Goal: Use online tool/utility: Utilize a website feature to perform a specific function

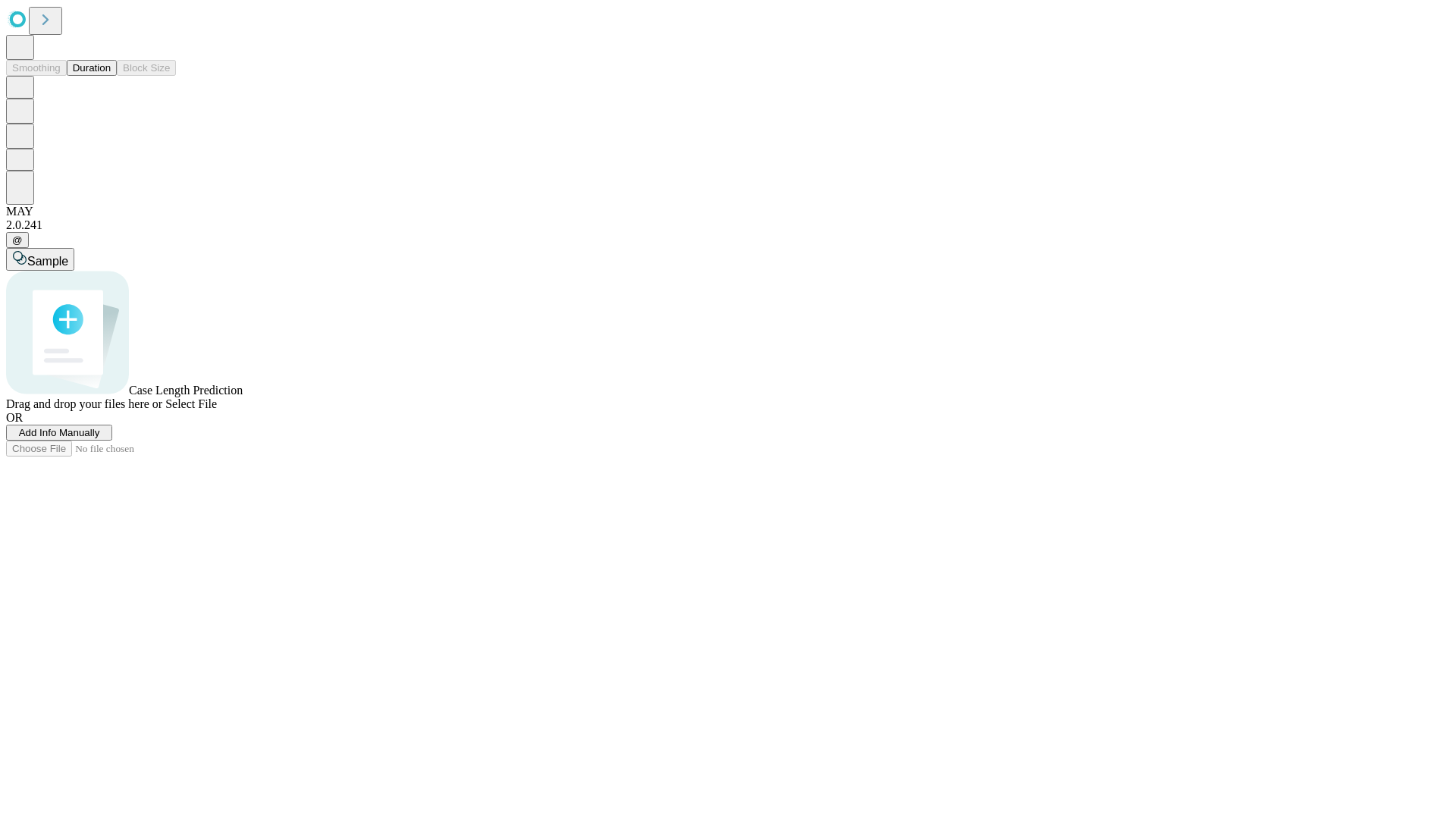
click at [111, 76] on button "Duration" at bounding box center [92, 67] width 50 height 16
click at [100, 439] on span "Add Info Manually" at bounding box center [59, 432] width 81 height 11
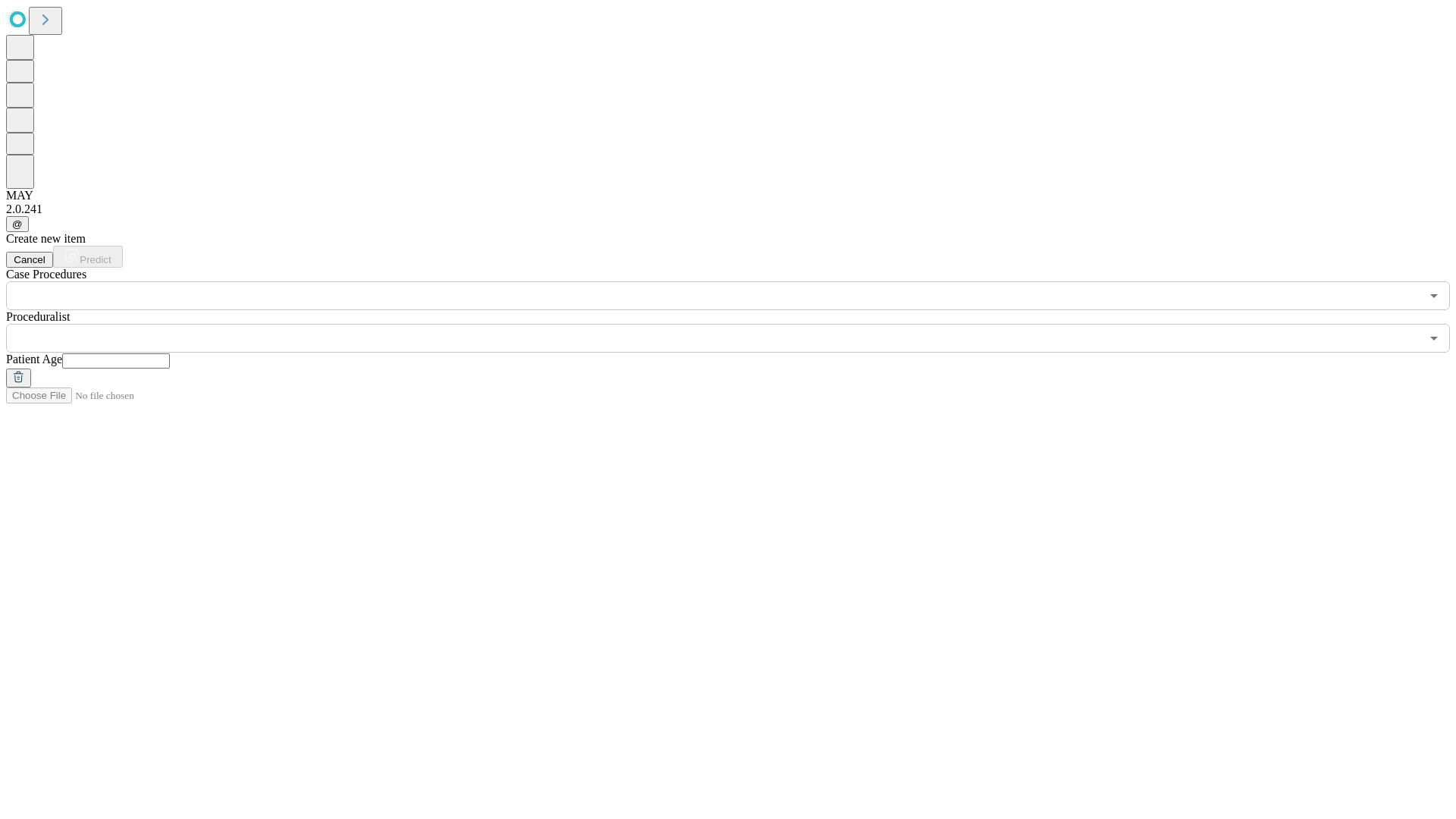
click at [170, 353] on input "text" at bounding box center [115, 360] width 107 height 15
type input "**"
click at [738, 324] on input "text" at bounding box center [713, 338] width 1414 height 29
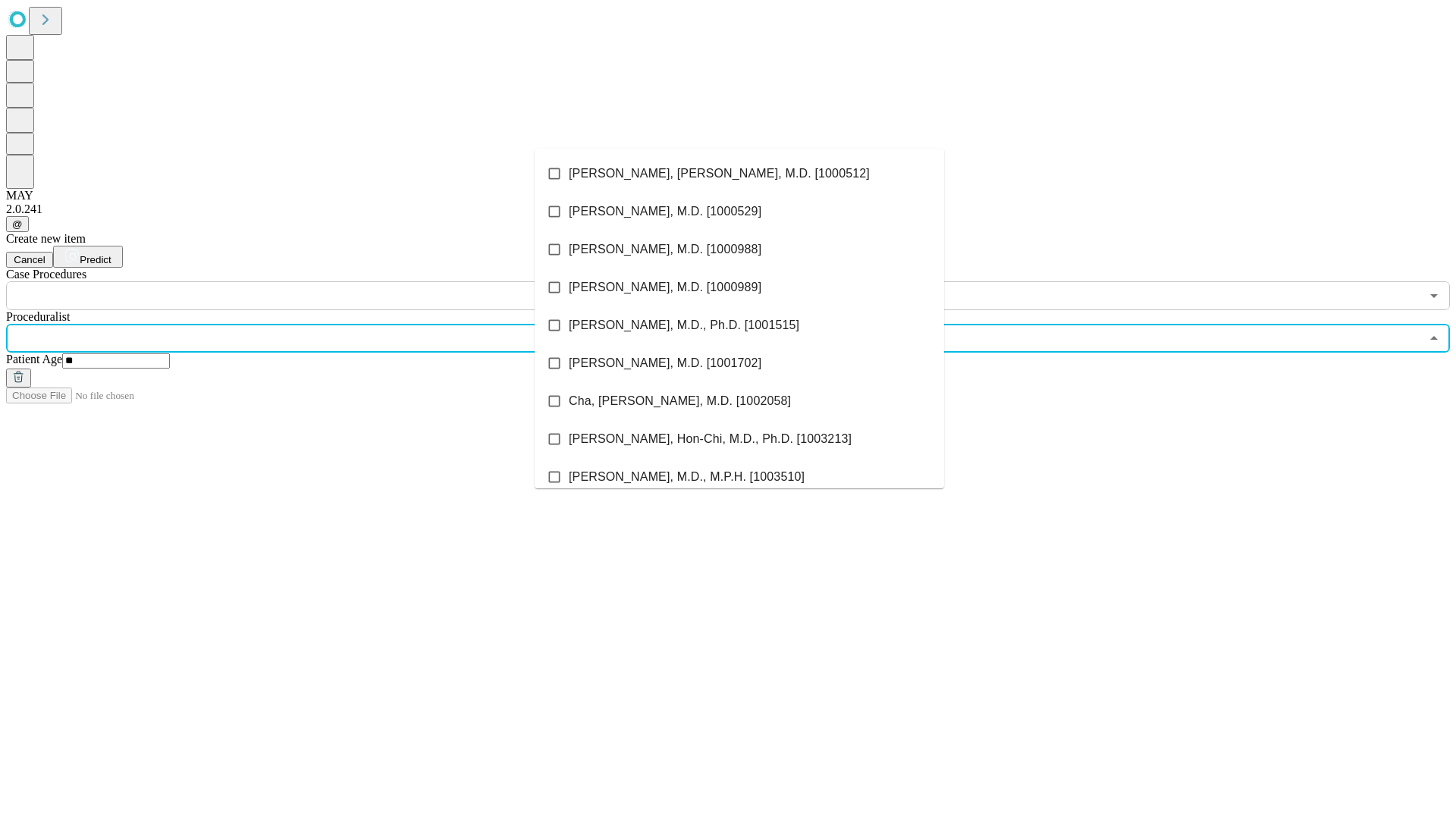
click at [739, 173] on li "[PERSON_NAME], [PERSON_NAME], M.D. [1000512]" at bounding box center [739, 173] width 410 height 38
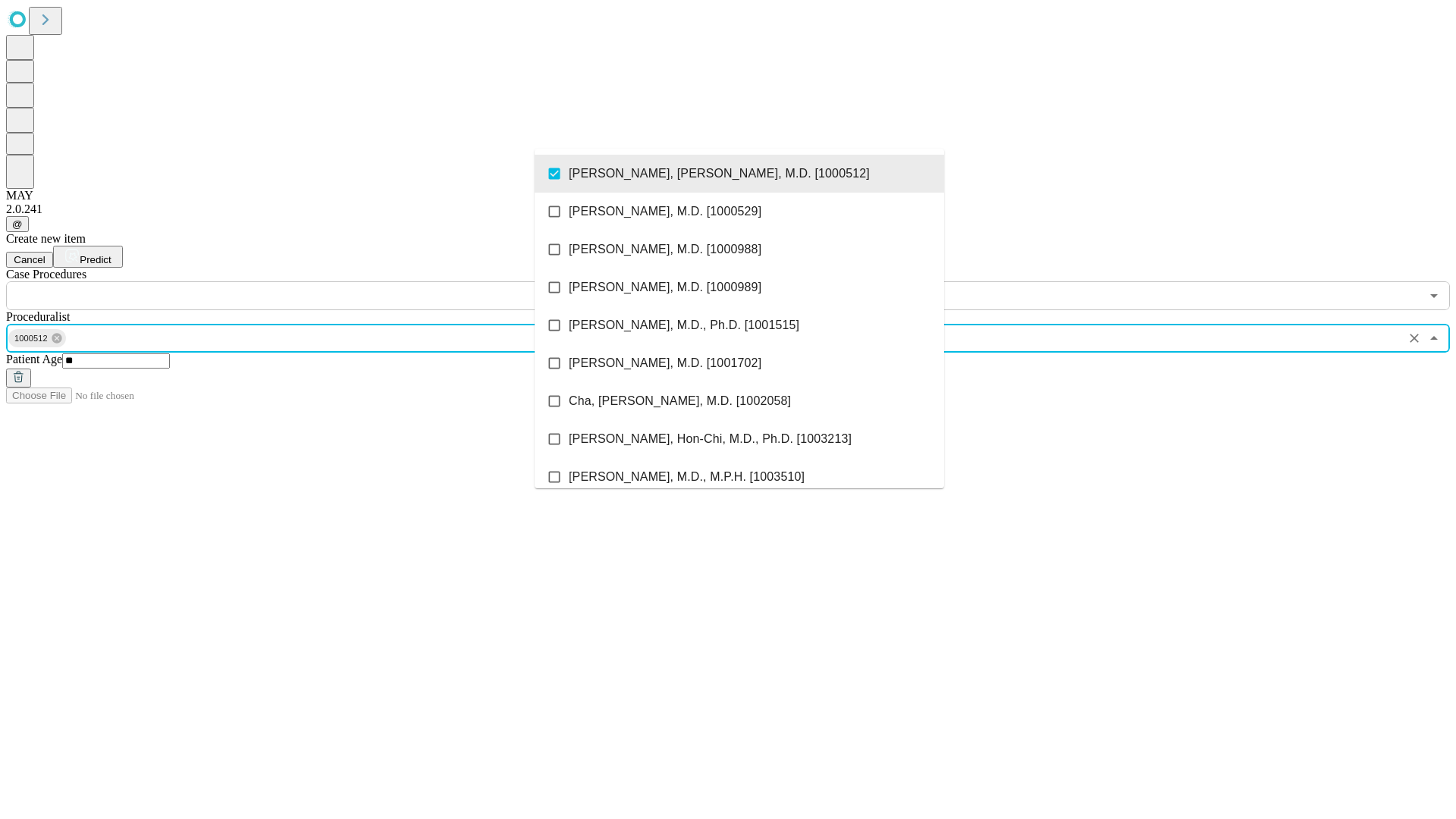
click at [318, 282] on input "text" at bounding box center [713, 296] width 1414 height 29
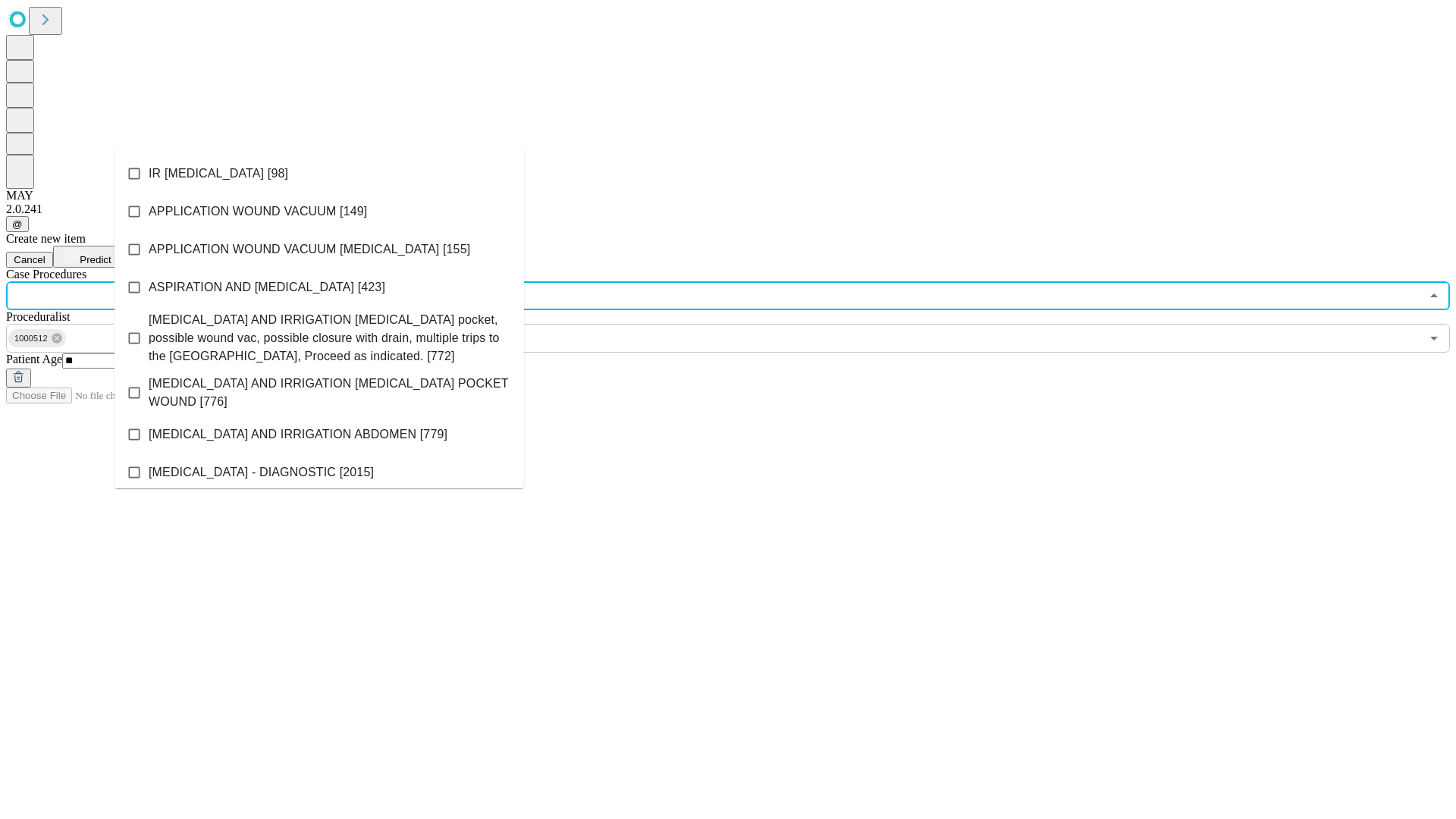
click at [319, 173] on li "IR [MEDICAL_DATA] [98]" at bounding box center [319, 173] width 410 height 38
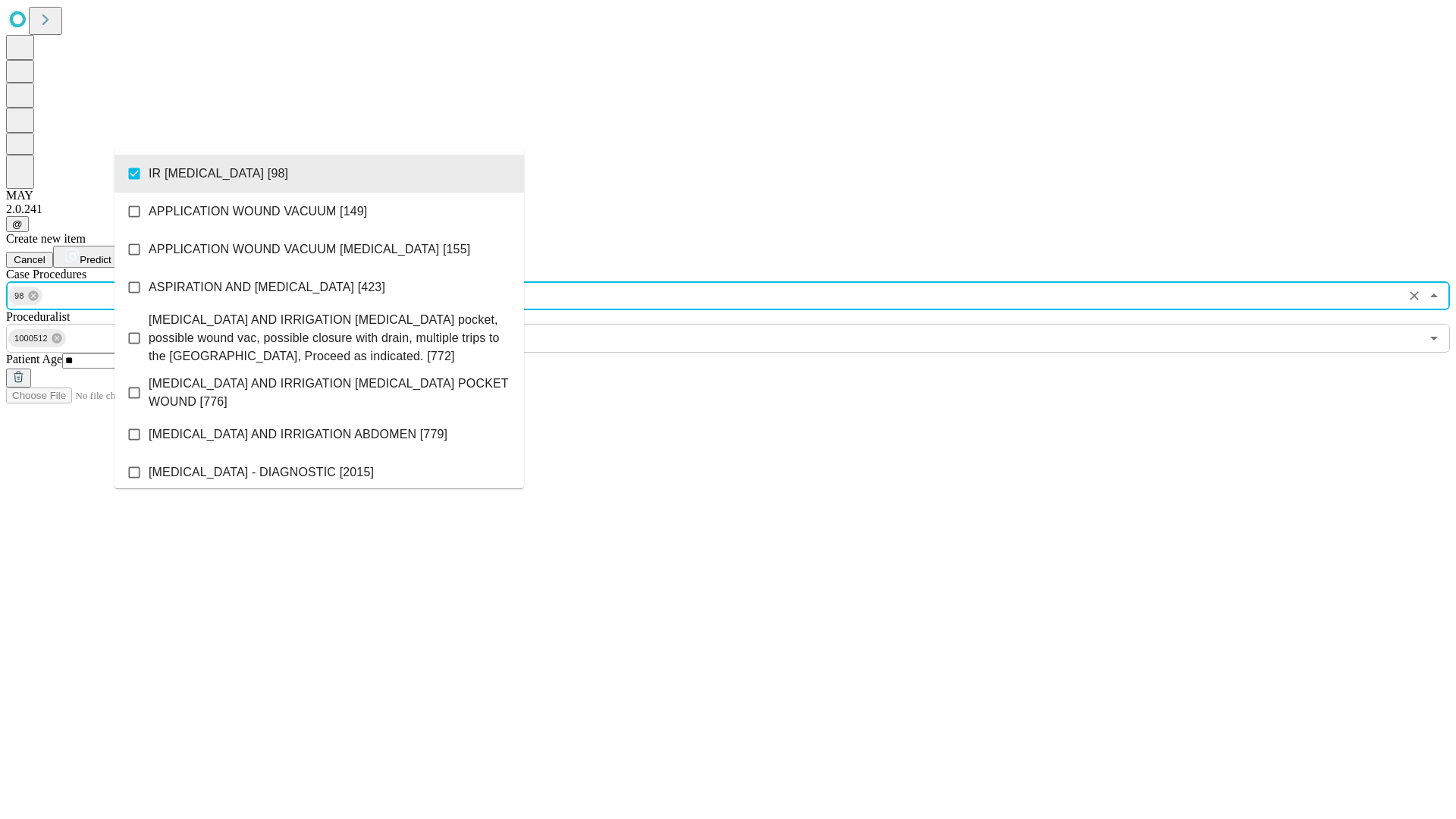
click at [111, 254] on span "Predict" at bounding box center [95, 260] width 31 height 11
